Goal: Information Seeking & Learning: Learn about a topic

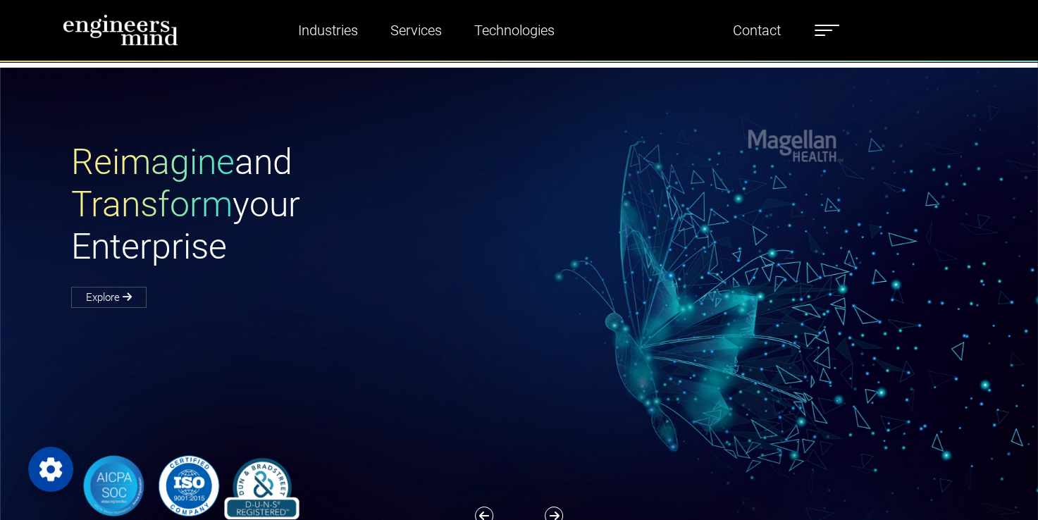
click at [148, 32] on img at bounding box center [121, 30] width 116 height 32
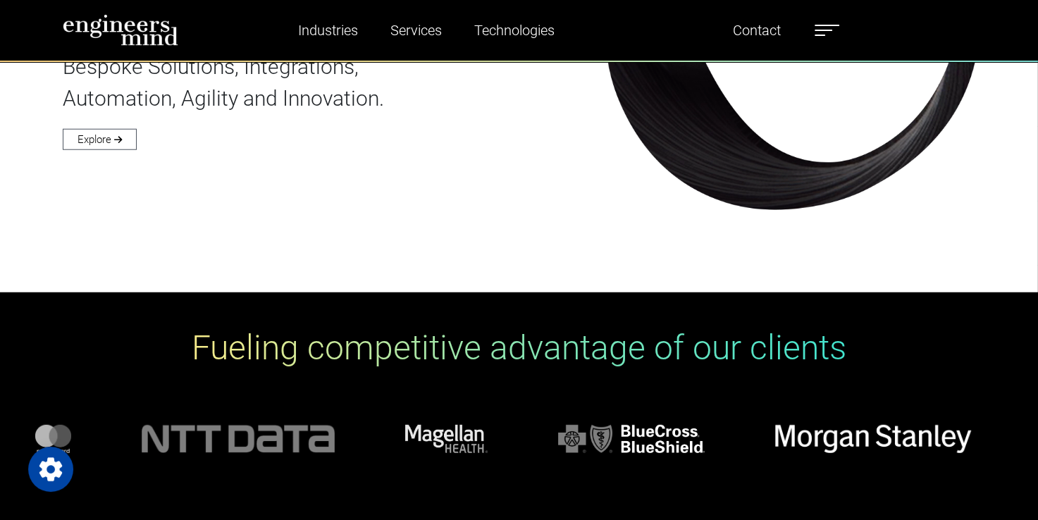
scroll to position [4018, 0]
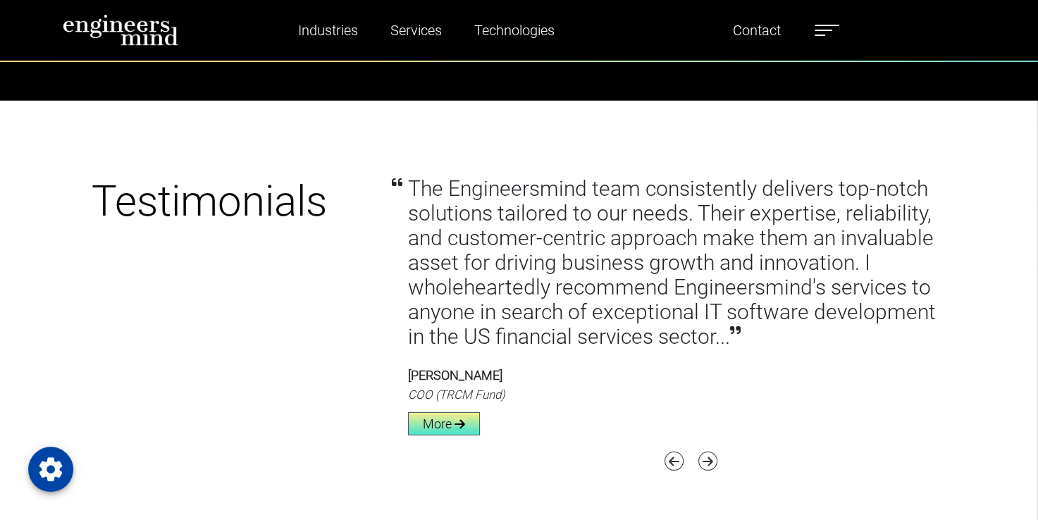
click at [455, 426] on icon at bounding box center [460, 424] width 11 height 12
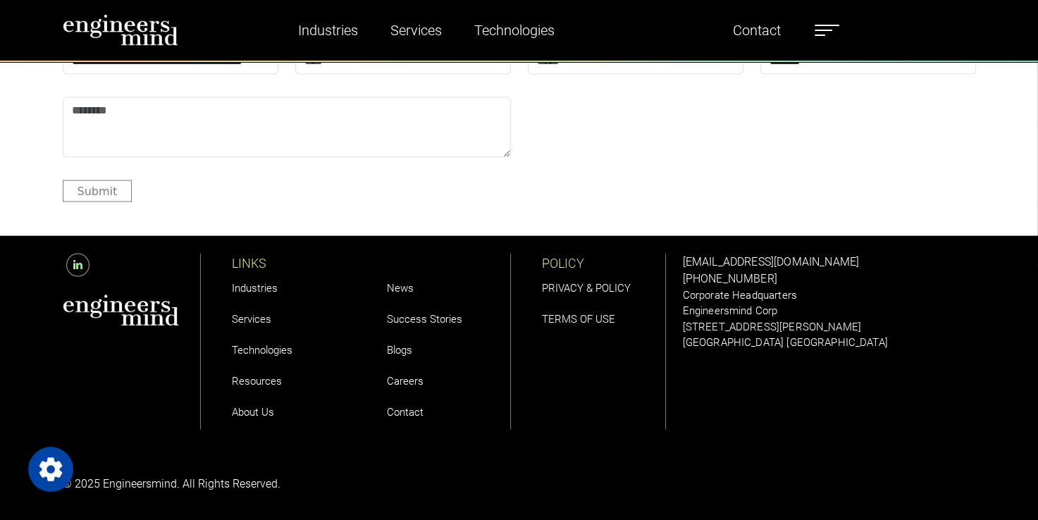
scroll to position [2785, 0]
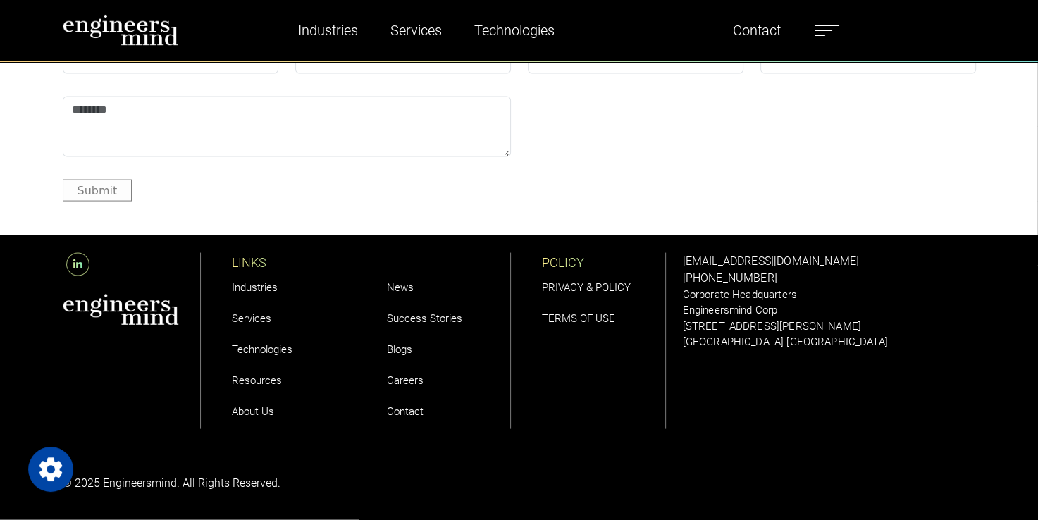
click at [152, 312] on img at bounding box center [121, 310] width 117 height 32
click at [257, 290] on link "Industries" at bounding box center [255, 287] width 46 height 13
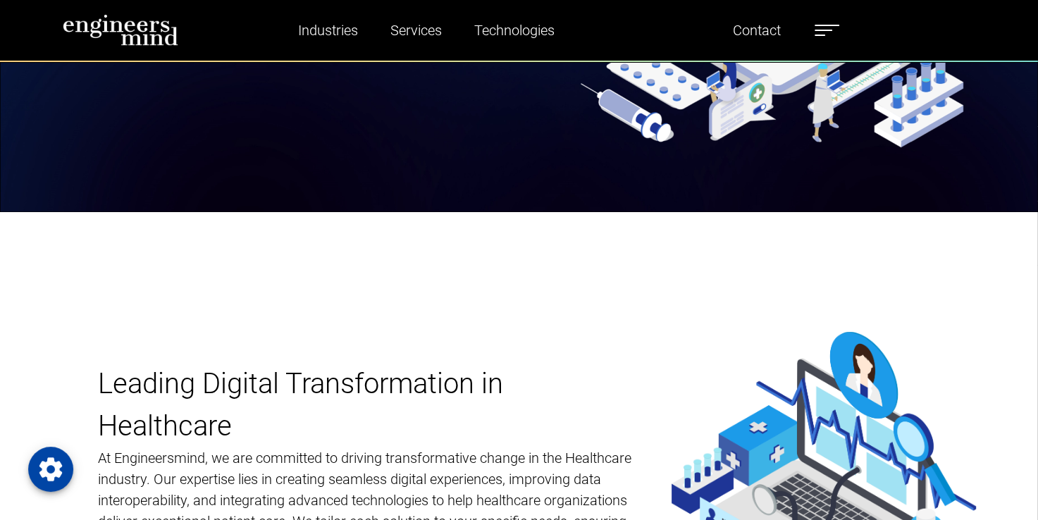
scroll to position [564, 0]
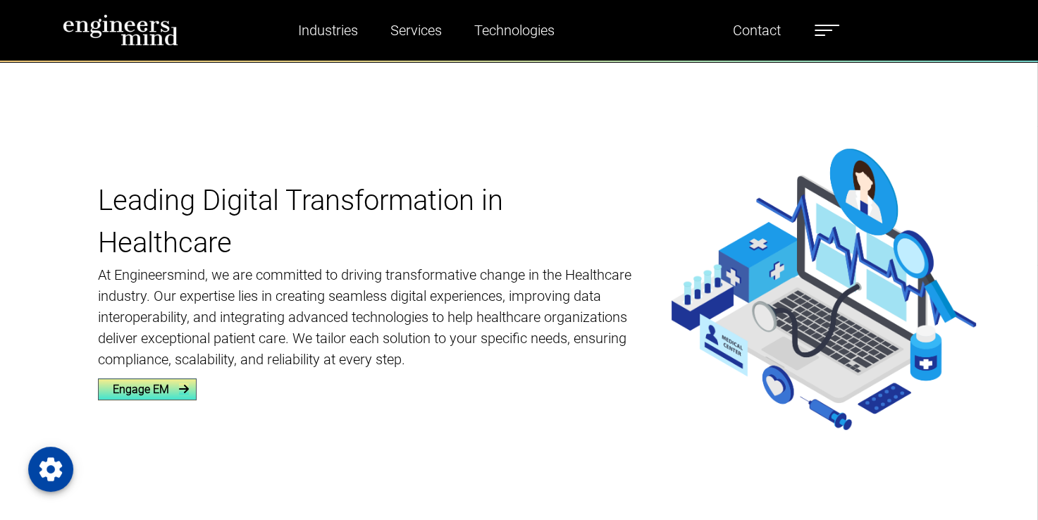
click at [179, 393] on icon at bounding box center [184, 388] width 10 height 11
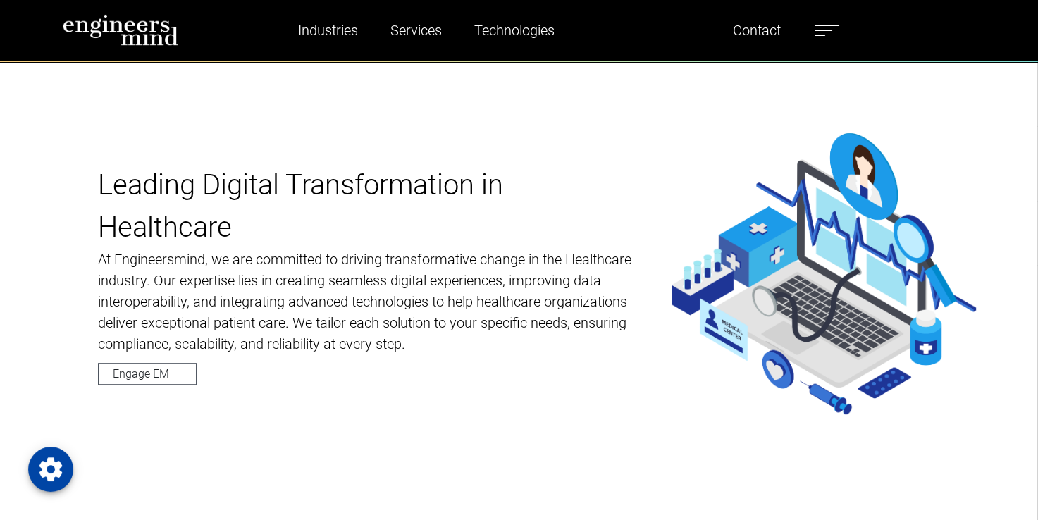
scroll to position [579, 0]
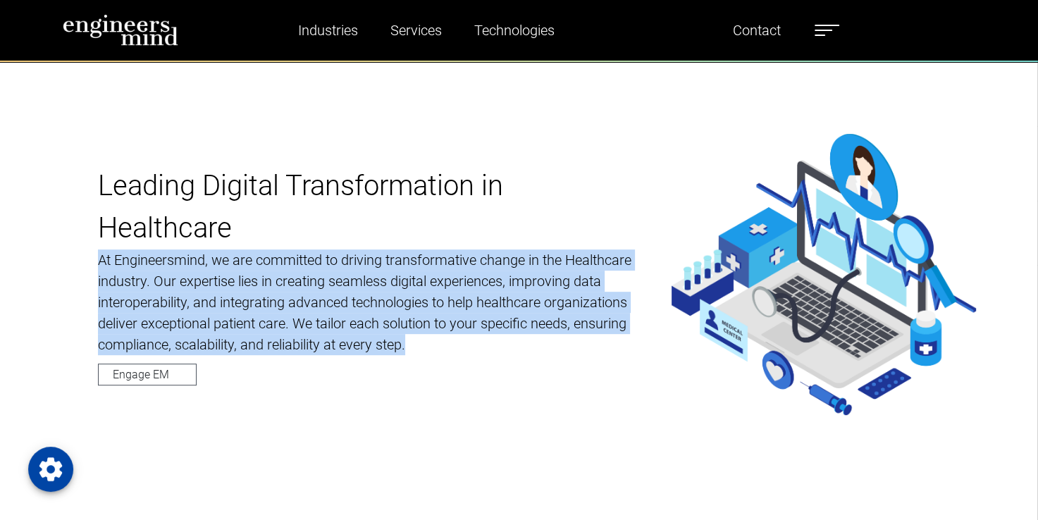
drag, startPoint x: 410, startPoint y: 352, endPoint x: 101, endPoint y: 255, distance: 323.5
click at [101, 255] on p "At Engineersmind, we are committed to driving transformative change in the Heal…" at bounding box center [367, 303] width 539 height 106
copy p "At Engineersmind, we are committed to driving transformative change in the Heal…"
